Goal: Register for event/course

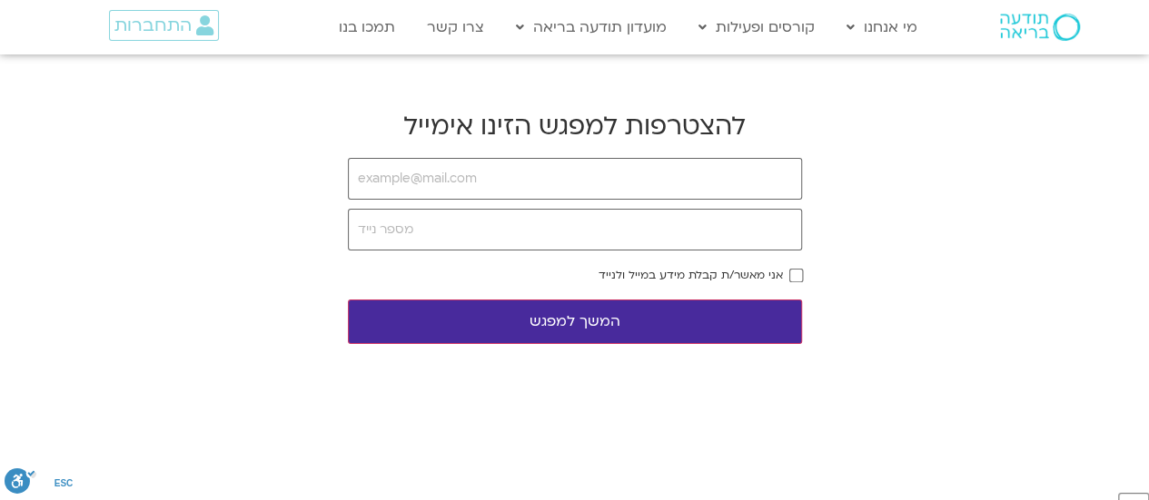
scroll to position [439, 0]
click at [492, 177] on input "email" at bounding box center [575, 179] width 454 height 42
type input "[EMAIL_ADDRESS][DOMAIN_NAME]"
click at [391, 231] on input "tel" at bounding box center [575, 230] width 454 height 42
click at [399, 231] on input "050636248" at bounding box center [575, 230] width 454 height 42
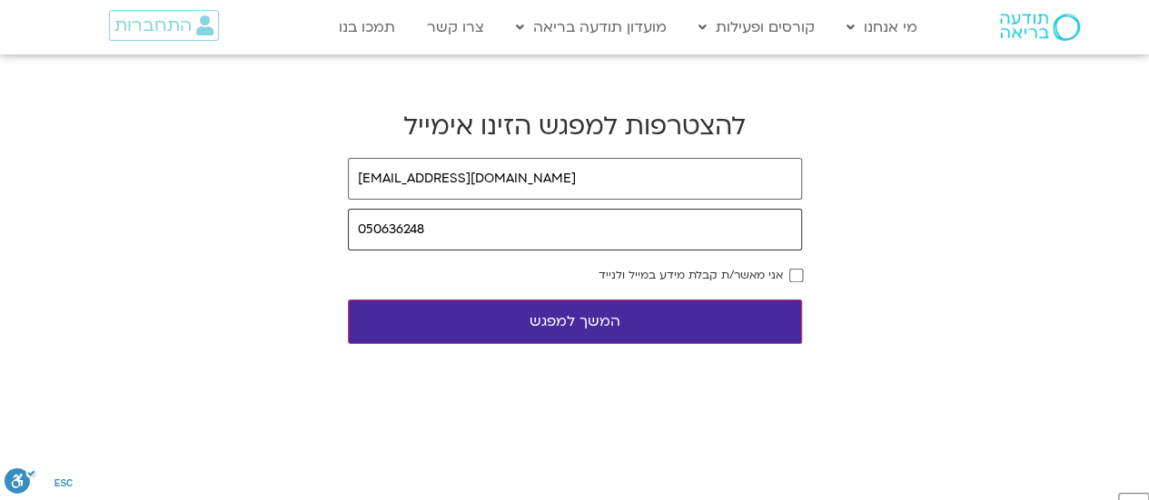
click at [398, 227] on input "050636248" at bounding box center [575, 230] width 454 height 42
type input "0506306248"
click at [554, 318] on button "המשך למפגש" at bounding box center [575, 322] width 454 height 45
click at [574, 318] on button "המשך למפגש" at bounding box center [575, 322] width 454 height 45
click at [579, 323] on button "המשך למפגש" at bounding box center [575, 322] width 454 height 45
